Goal: Task Accomplishment & Management: Manage account settings

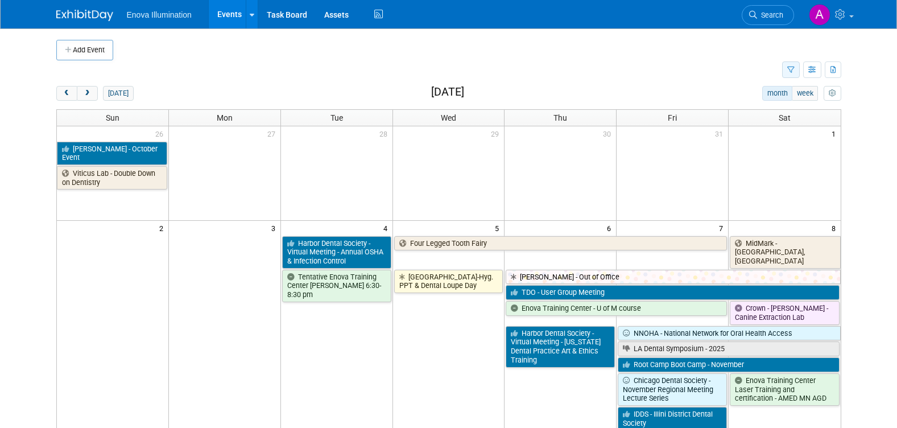
click at [791, 72] on icon "button" at bounding box center [790, 70] width 7 height 7
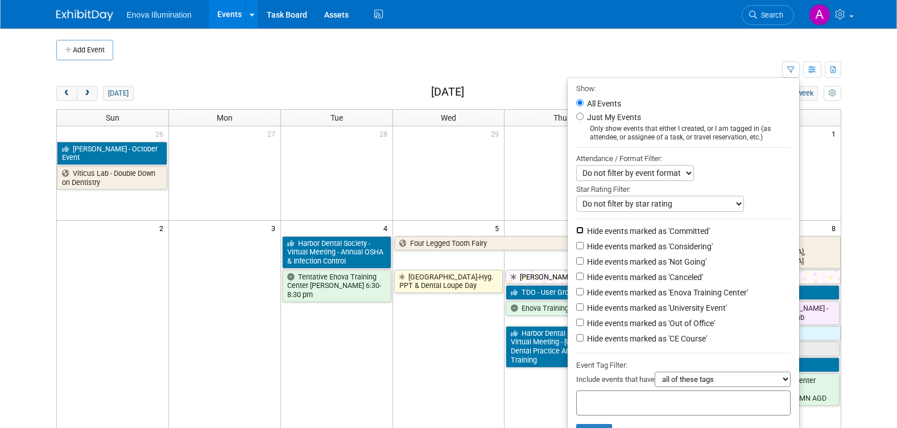
click at [576, 234] on input "Hide events marked as 'Committed'" at bounding box center [579, 229] width 7 height 7
checkbox input "true"
click at [576, 249] on input "Hide events marked as 'Considering'" at bounding box center [579, 245] width 7 height 7
checkbox input "true"
click at [576, 263] on input "Hide events marked as 'Not Going'" at bounding box center [579, 260] width 7 height 7
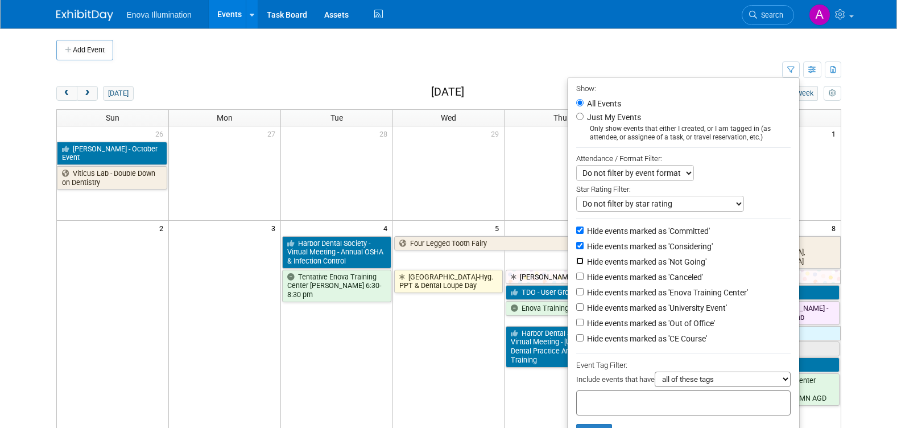
checkbox input "true"
click at [576, 279] on input "Hide events marked as 'Canceled'" at bounding box center [579, 276] width 7 height 7
checkbox input "true"
click at [576, 311] on input "Hide events marked as 'University Event'" at bounding box center [579, 306] width 7 height 7
checkbox input "true"
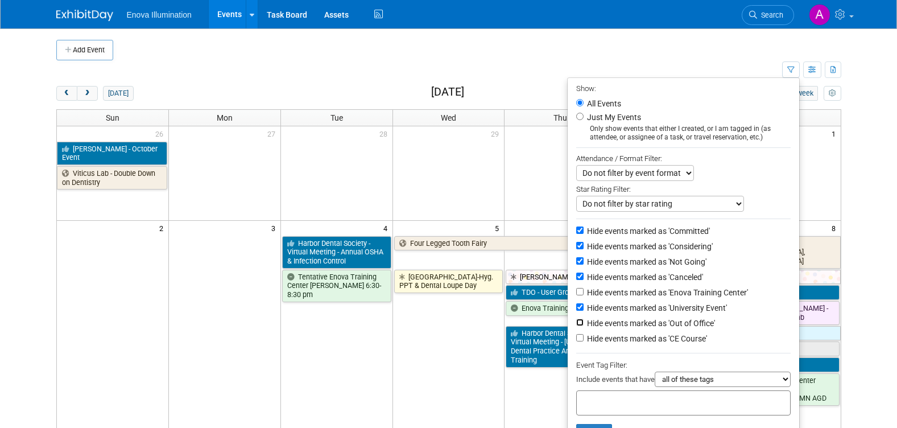
drag, startPoint x: 575, startPoint y: 326, endPoint x: 575, endPoint y: 338, distance: 12.0
click at [576, 326] on input "Hide events marked as 'Out of Office'" at bounding box center [579, 322] width 7 height 7
checkbox input "true"
click at [576, 341] on input "Hide events marked as 'CE Course'" at bounding box center [579, 337] width 7 height 7
checkbox input "true"
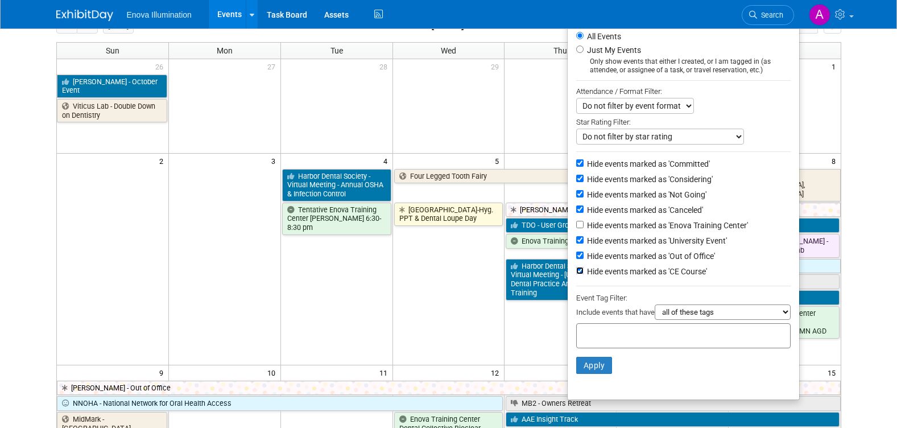
scroll to position [114, 0]
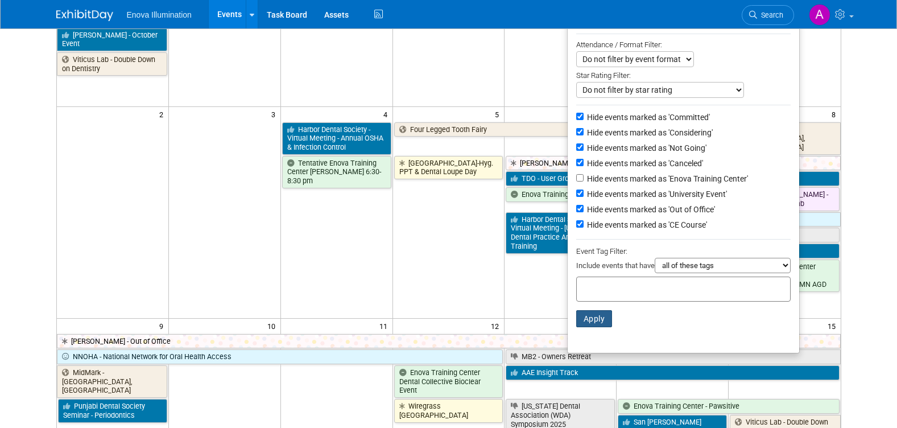
click at [588, 327] on button "Apply" at bounding box center [594, 318] width 36 height 17
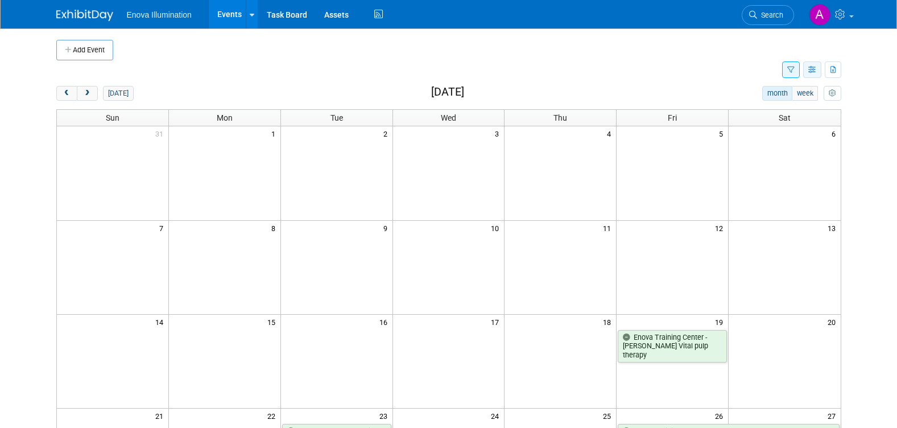
click at [812, 69] on icon "button" at bounding box center [812, 70] width 9 height 7
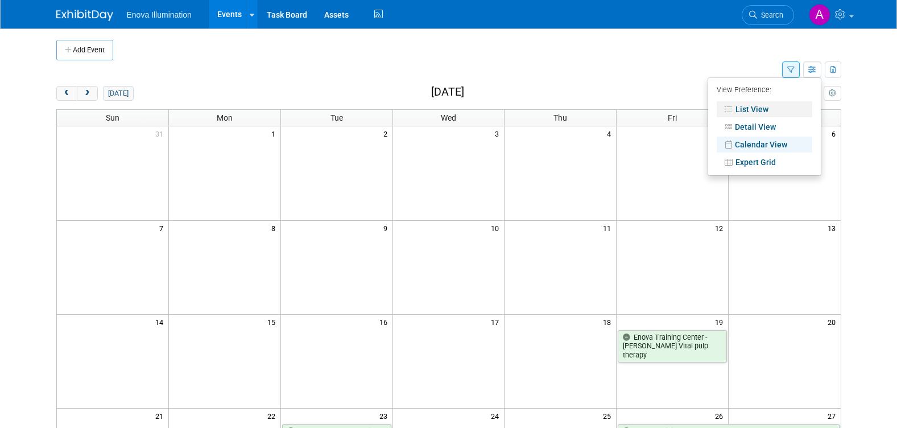
click at [767, 109] on link "List View" at bounding box center [765, 109] width 96 height 16
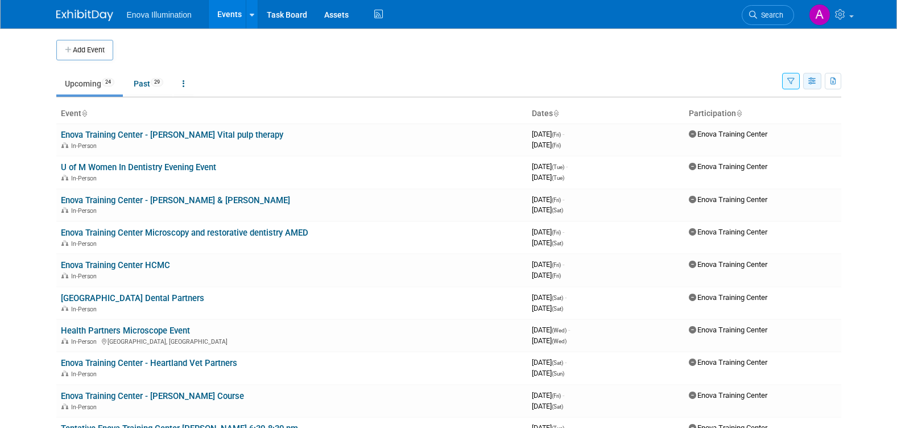
click at [811, 81] on icon "button" at bounding box center [812, 81] width 9 height 7
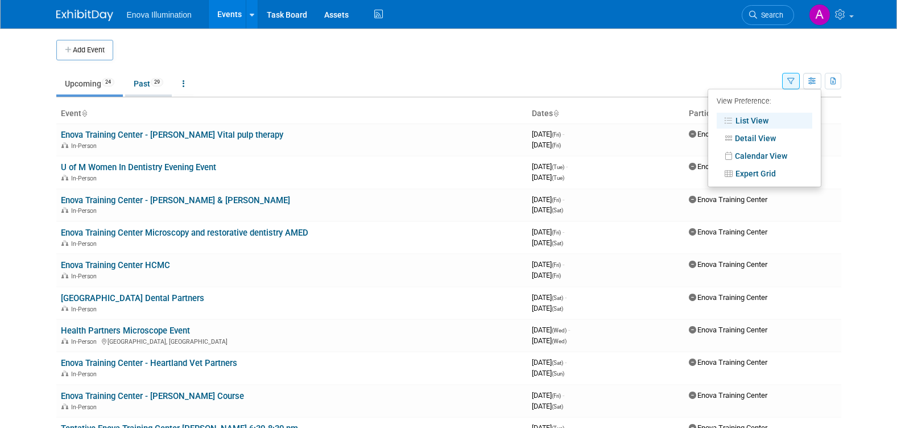
click at [145, 83] on link "Past 29" at bounding box center [148, 84] width 47 height 22
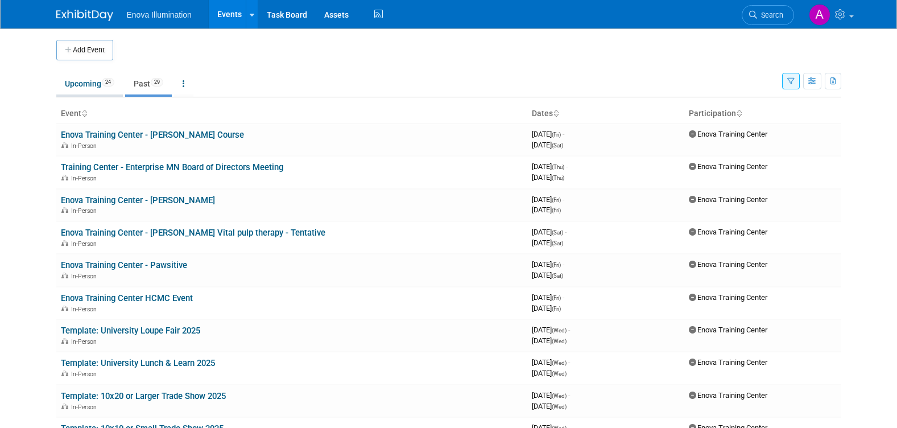
click at [70, 88] on link "Upcoming 24" at bounding box center [89, 84] width 67 height 22
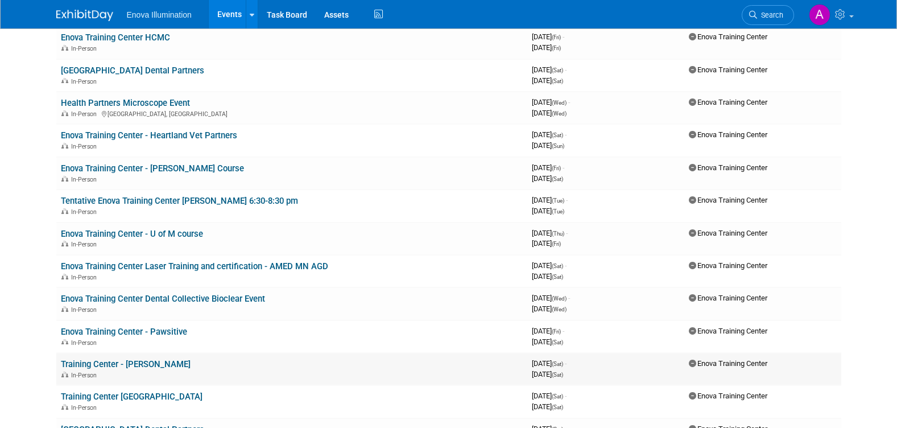
scroll to position [284, 0]
